Goal: Task Accomplishment & Management: Manage account settings

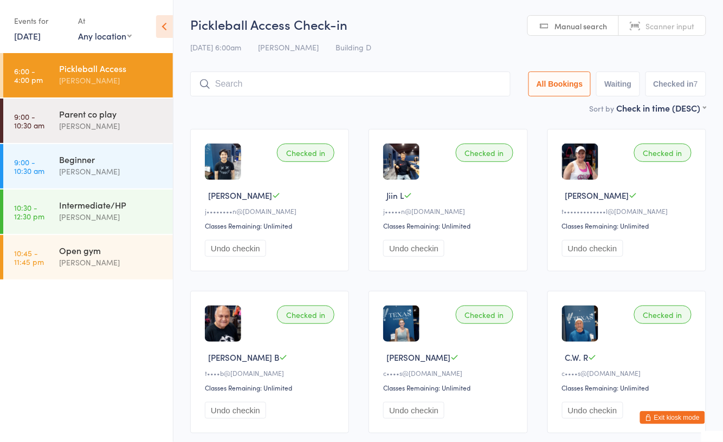
click at [668, 414] on button "Exit kiosk mode" at bounding box center [672, 417] width 65 height 13
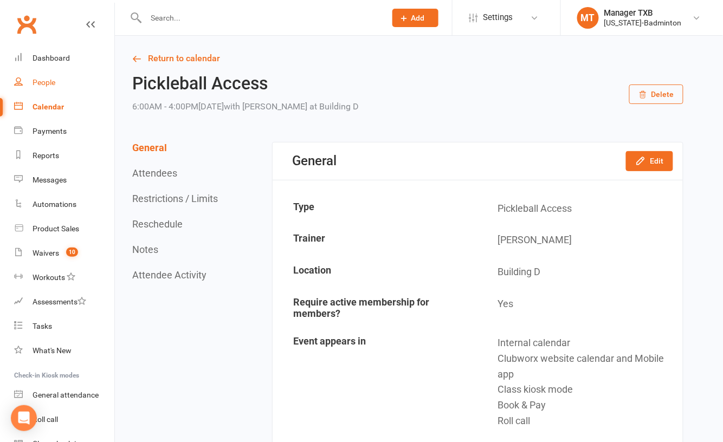
click at [47, 79] on div "People" at bounding box center [44, 82] width 23 height 9
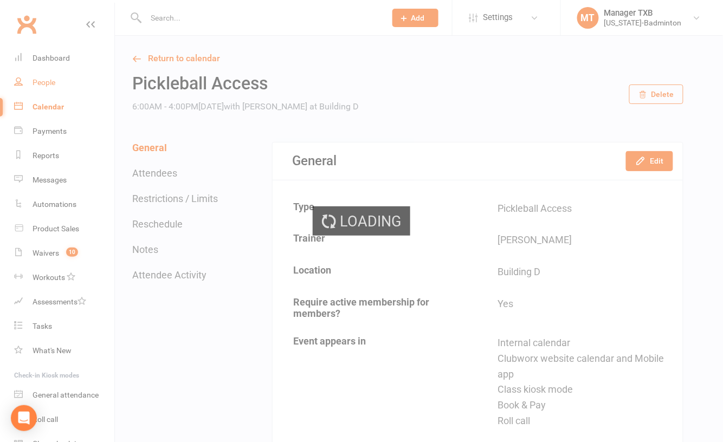
select select "100"
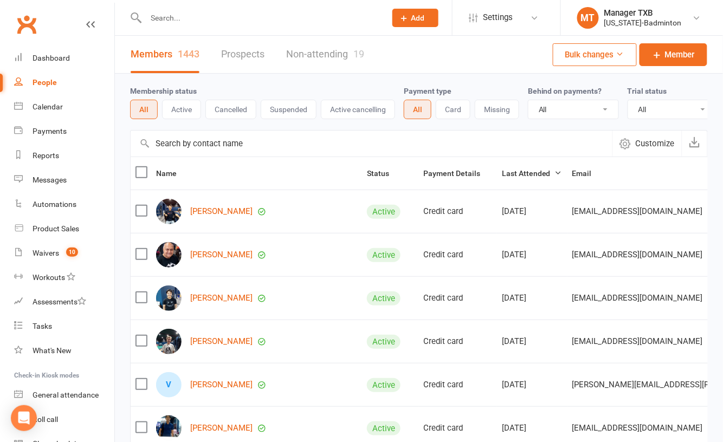
click at [233, 24] on input "text" at bounding box center [260, 17] width 236 height 15
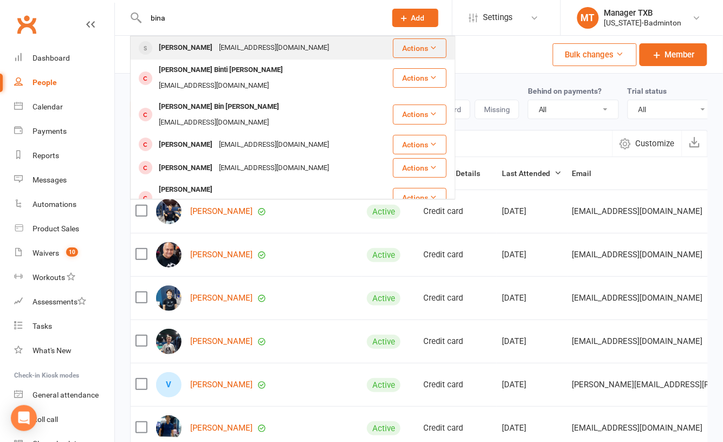
type input "bina"
click at [213, 39] on div "[PERSON_NAME] [EMAIL_ADDRESS][DOMAIN_NAME]" at bounding box center [261, 48] width 261 height 22
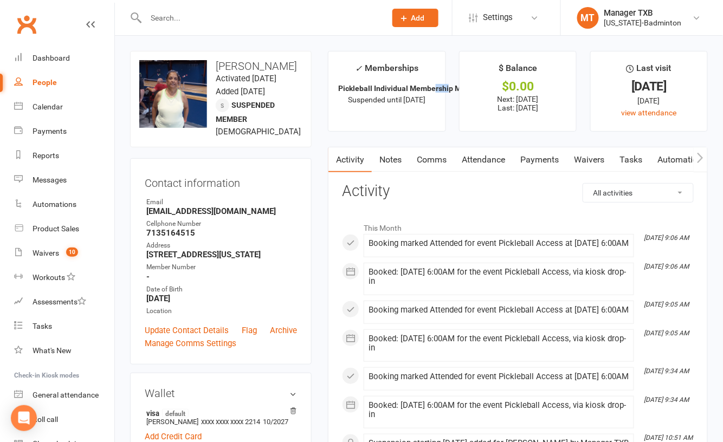
drag, startPoint x: 449, startPoint y: 86, endPoint x: 432, endPoint y: 88, distance: 16.4
click at [432, 88] on strong "Pickleball Individual Membership Monthly (..." at bounding box center [415, 88] width 155 height 9
drag, startPoint x: 432, startPoint y: 88, endPoint x: 425, endPoint y: 113, distance: 26.0
click at [425, 113] on li "✓ Memberships Pickleball Individual Membership Monthly (... Suspended until [DA…" at bounding box center [387, 91] width 118 height 81
